Goal: Task Accomplishment & Management: Manage account settings

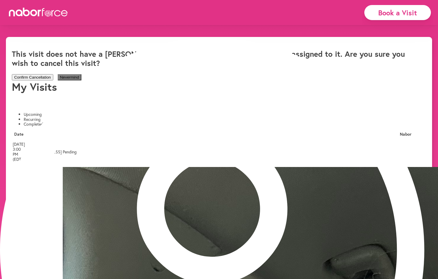
click at [53, 80] on button "Confirm Cancellation" at bounding box center [32, 77] width 41 height 6
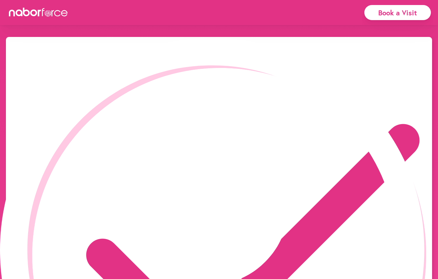
click at [421, 17] on icon "close" at bounding box center [427, 11] width 12 height 12
